Goal: Navigation & Orientation: Find specific page/section

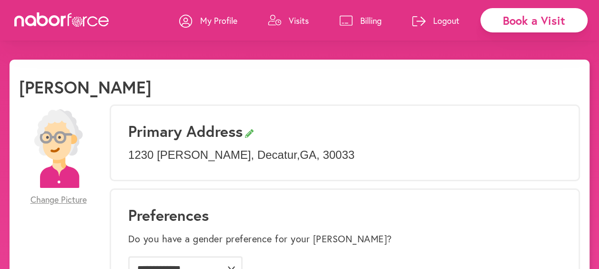
click at [296, 22] on p "Visits" at bounding box center [299, 20] width 20 height 11
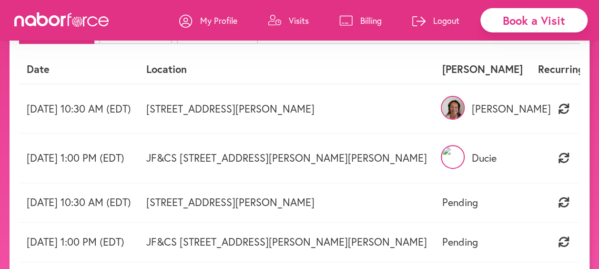
scroll to position [95, 0]
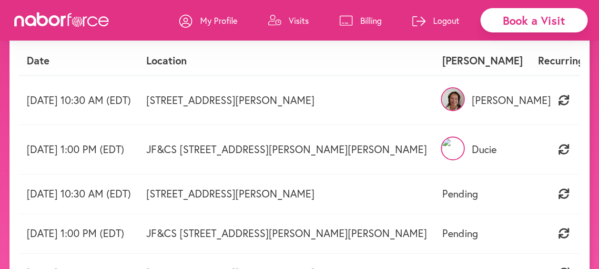
click at [471, 102] on p "[PERSON_NAME]" at bounding box center [483, 100] width 81 height 12
click at [443, 101] on img at bounding box center [453, 99] width 24 height 24
click at [448, 95] on img at bounding box center [453, 99] width 24 height 24
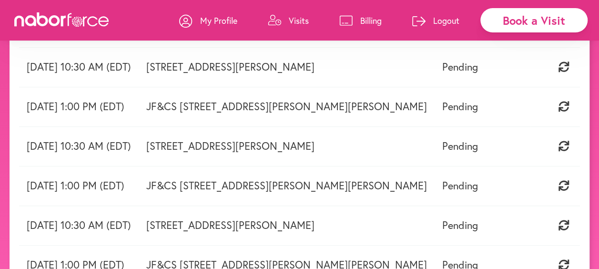
scroll to position [0, 0]
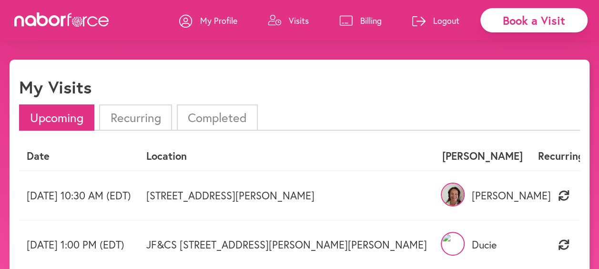
click at [226, 20] on p "My Profile" at bounding box center [218, 20] width 37 height 11
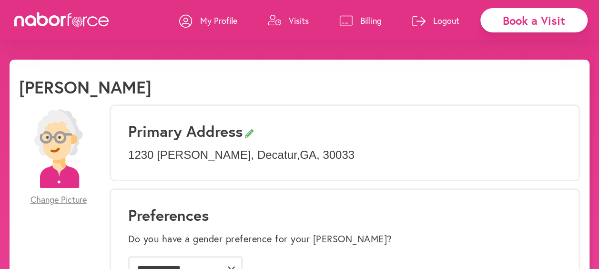
click at [295, 21] on p "Visits" at bounding box center [299, 20] width 20 height 11
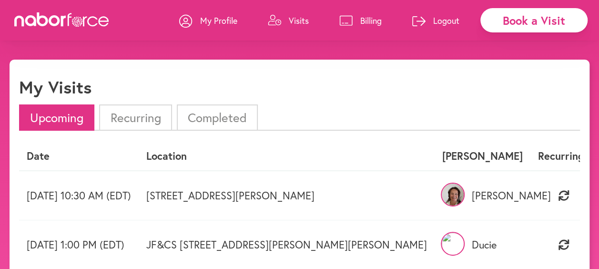
scroll to position [238, 0]
